Goal: Task Accomplishment & Management: Use online tool/utility

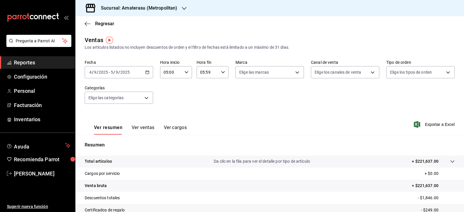
click at [264, 92] on div "Fecha [DATE] [DATE] - [DATE] [DATE] Hora inicio 05:00 Hora inicio Hora fin 05:5…" at bounding box center [270, 85] width 370 height 51
click at [248, 74] on body "Pregunta a Parrot AI Reportes Configuración Personal Facturación Inventarios Ay…" at bounding box center [232, 106] width 464 height 212
click at [239, 115] on input "checkbox" at bounding box center [239, 114] width 5 height 5
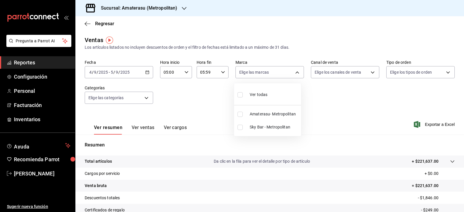
checkbox input "true"
type input "e4cd7fcb-d45b-43ae-a99f-ad4ccfcd9032"
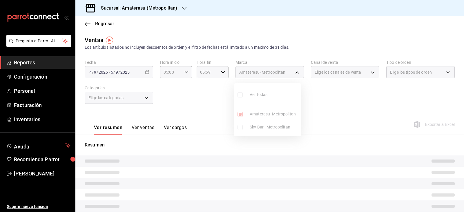
click at [334, 111] on div at bounding box center [232, 106] width 464 height 212
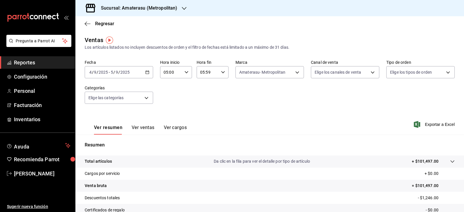
click at [376, 212] on html "Pregunta a Parrot AI Reportes Configuración Personal Facturación Inventarios Ay…" at bounding box center [232, 106] width 464 height 212
click at [335, 112] on div "Ver resumen Ver ventas Ver cargos Exportar a Excel" at bounding box center [269, 123] width 389 height 24
